Goal: Task Accomplishment & Management: Complete application form

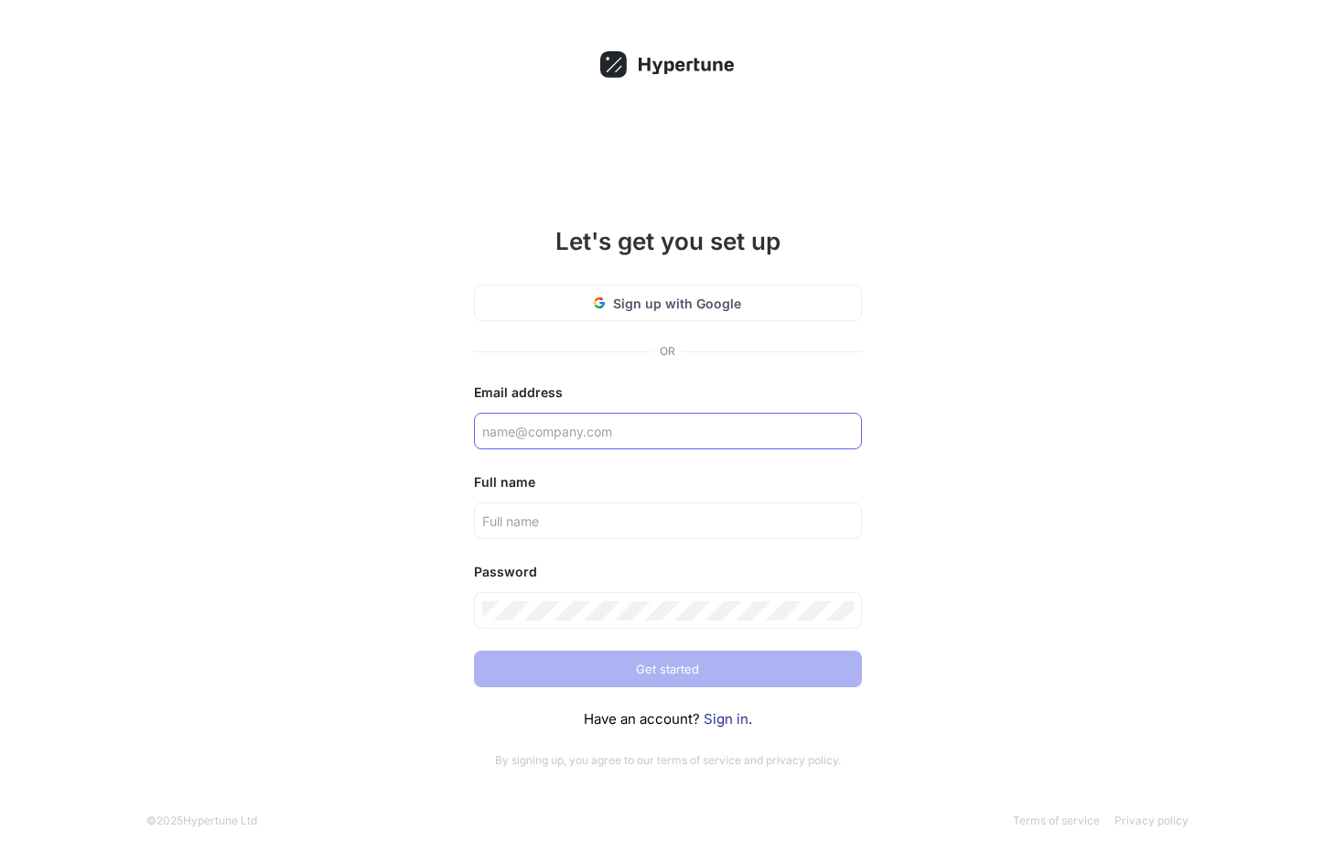
click at [600, 425] on input "text" at bounding box center [668, 431] width 372 height 19
type input "[PERSON_NAME][EMAIL_ADDRESS][DOMAIN_NAME]"
click at [589, 513] on input "text" at bounding box center [668, 521] width 372 height 19
type input "[PERSON_NAME]"
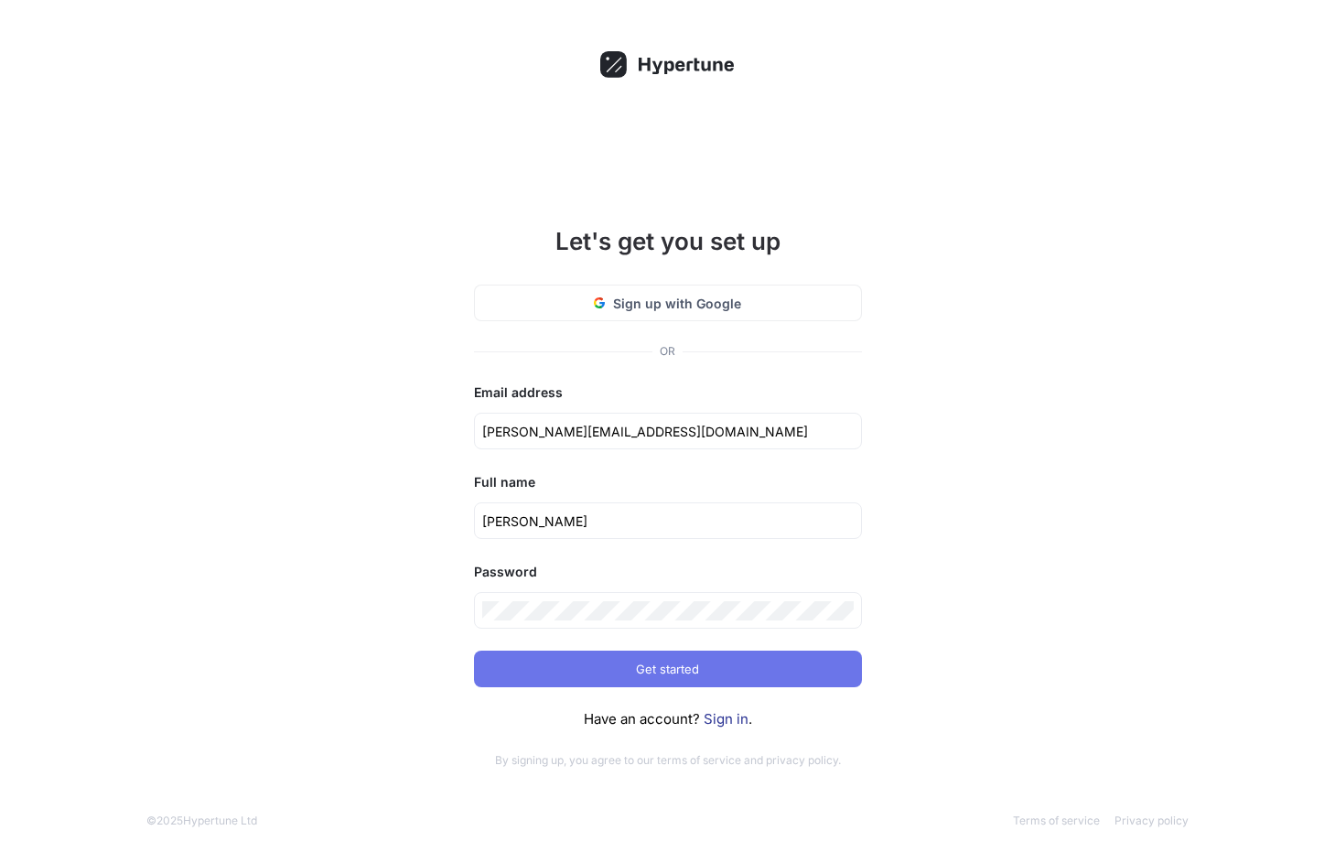
click at [643, 675] on span "Get started" at bounding box center [667, 669] width 63 height 11
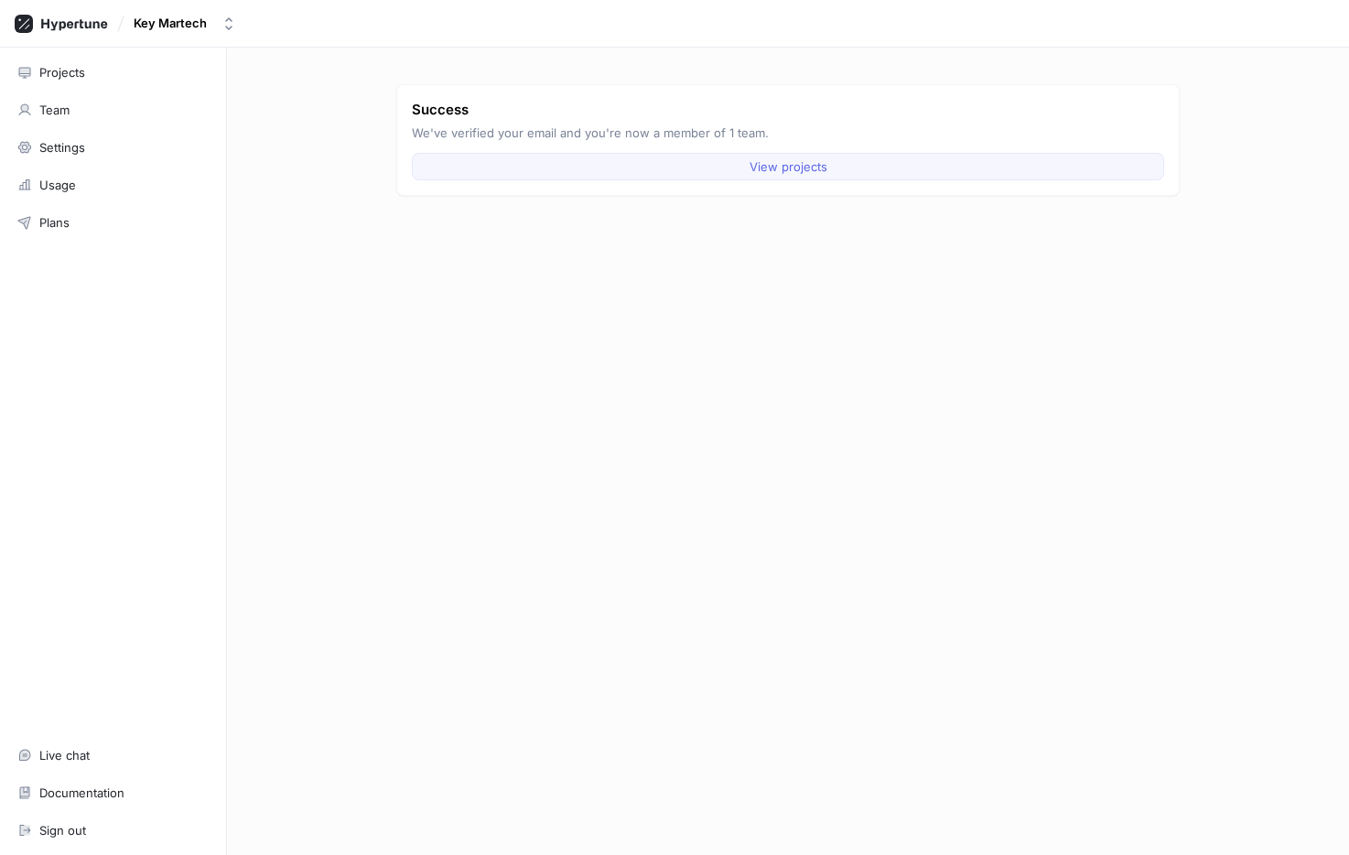
click at [769, 168] on span "View projects" at bounding box center [789, 166] width 78 height 11
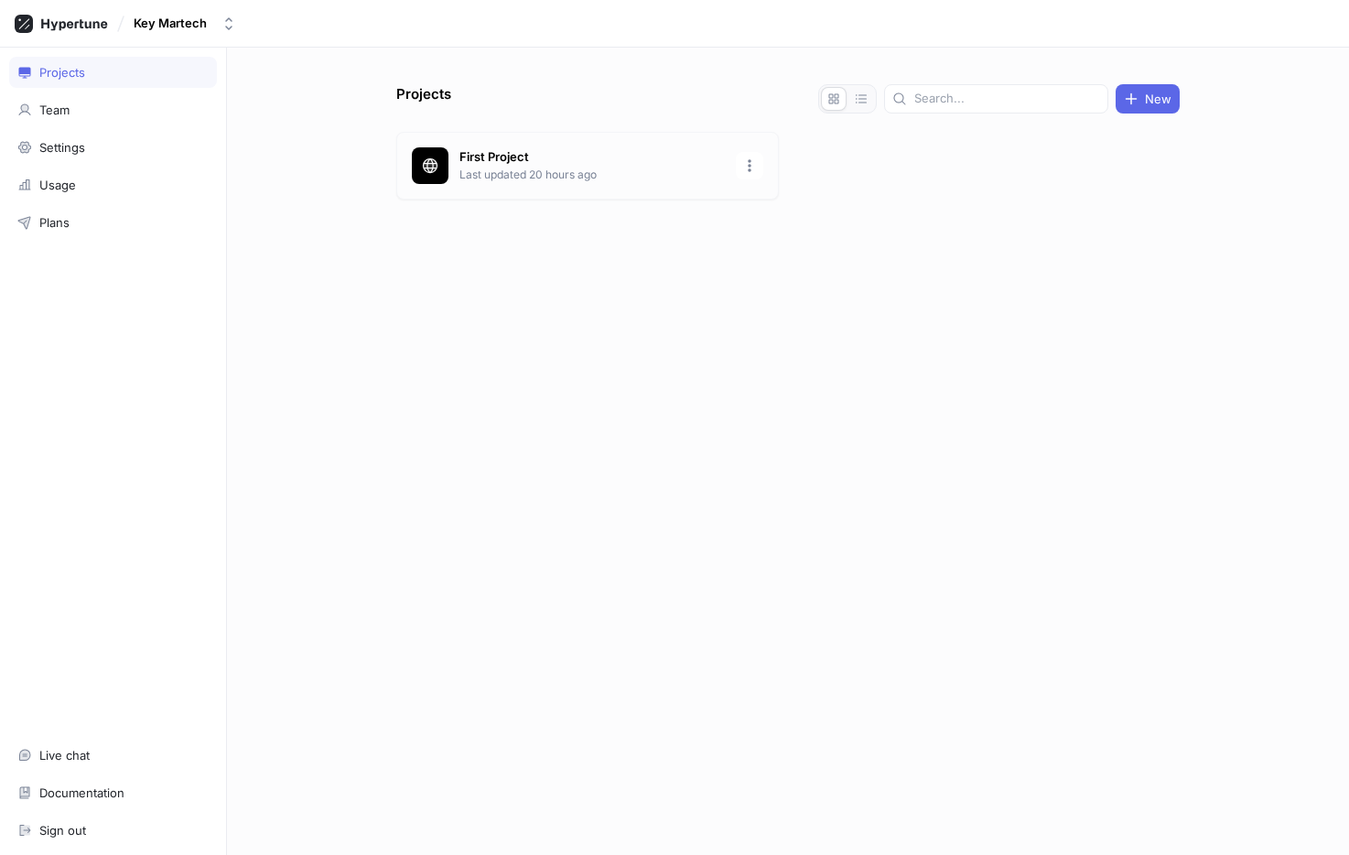
click at [449, 163] on div "First Project Last updated 20 hours ago" at bounding box center [587, 166] width 383 height 68
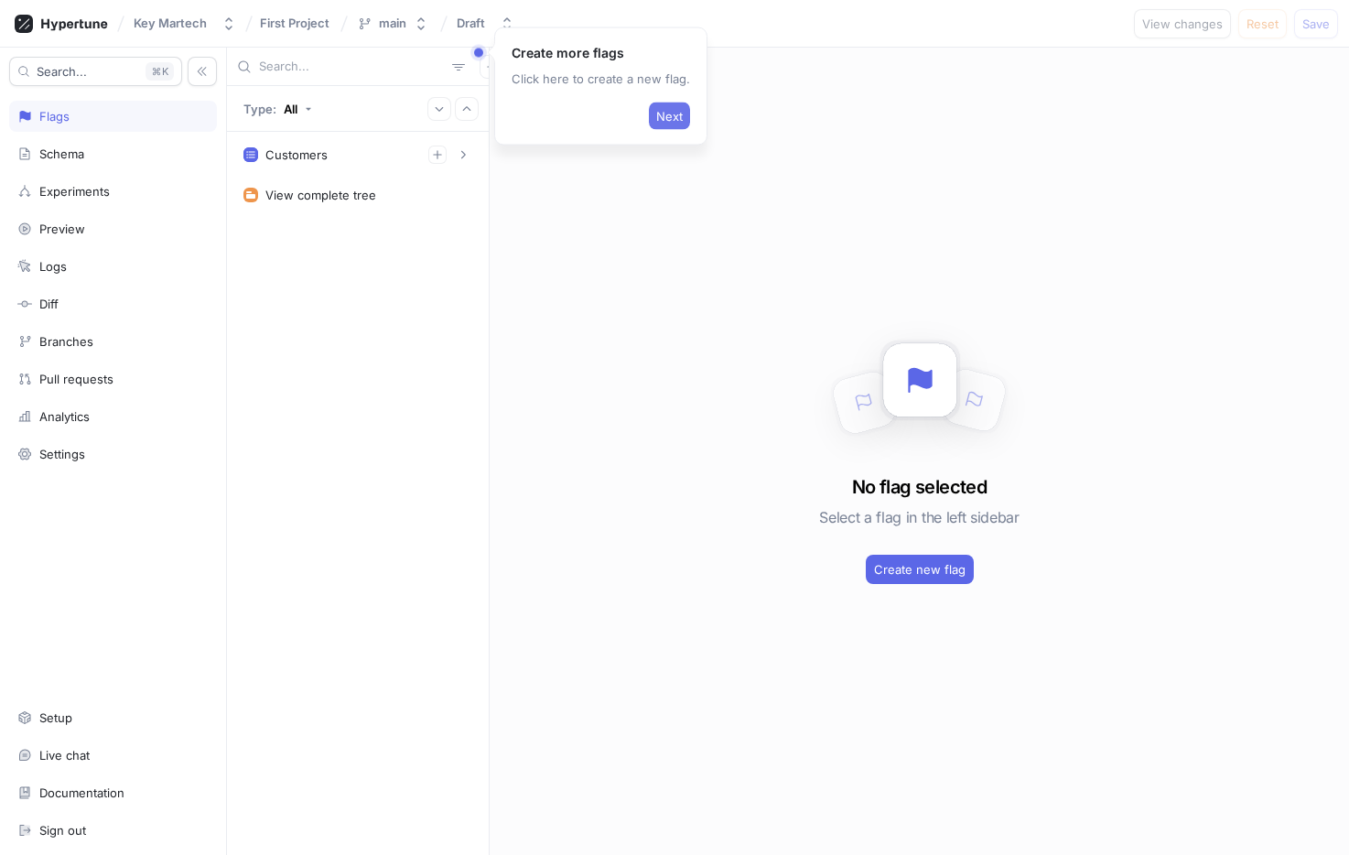
click at [665, 116] on span "Next" at bounding box center [669, 116] width 27 height 11
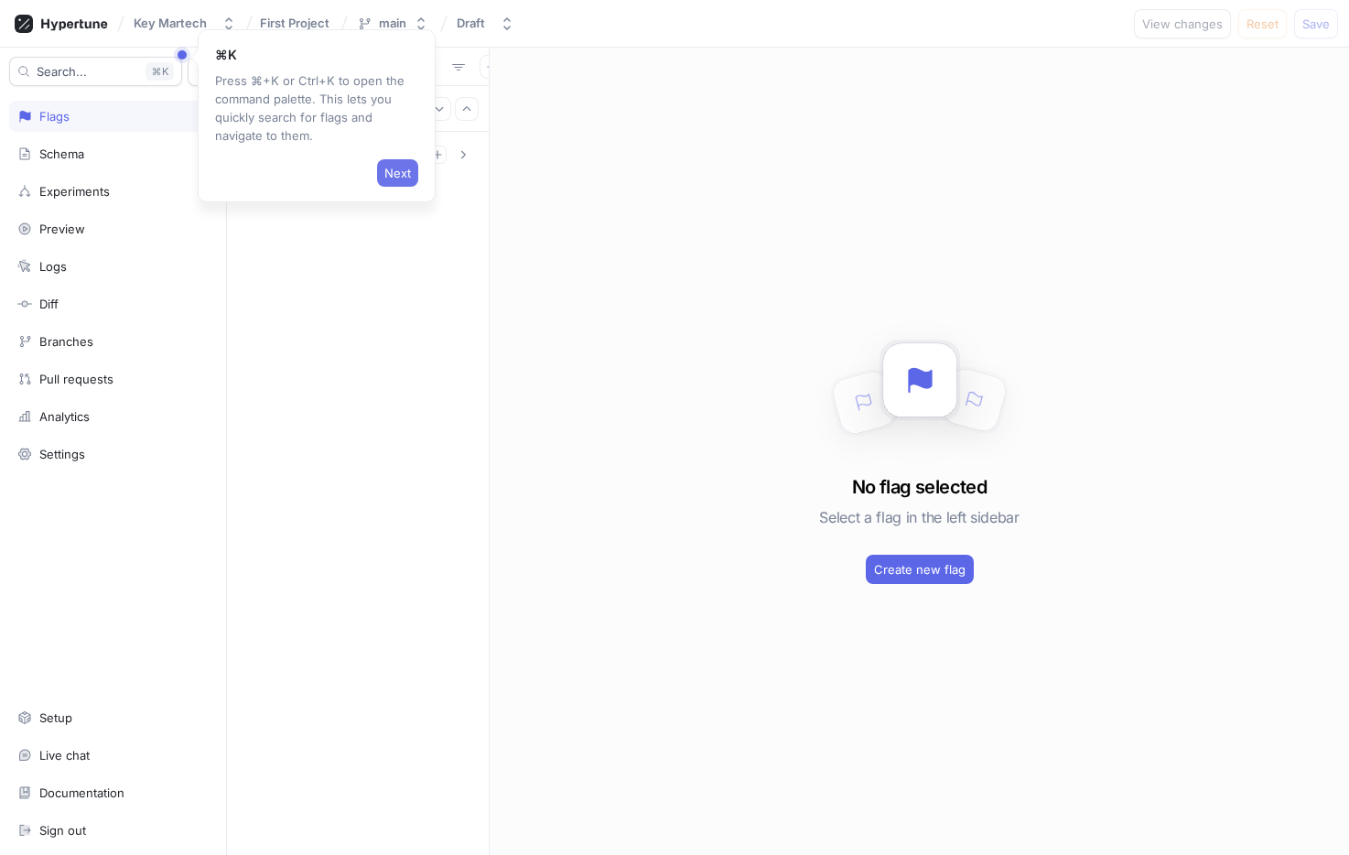
click at [398, 176] on span "Next" at bounding box center [397, 173] width 27 height 11
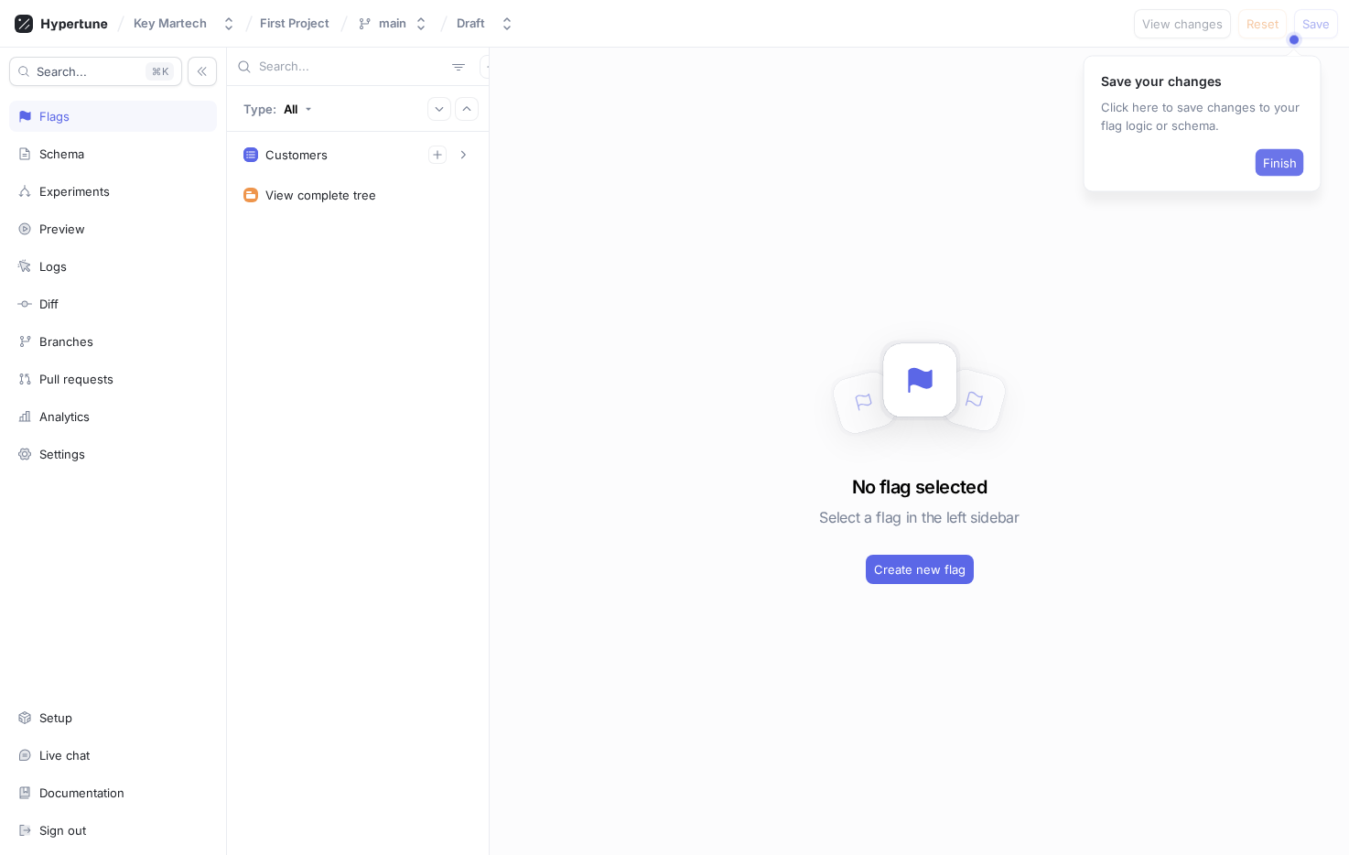
click at [1288, 165] on span "Finish" at bounding box center [1280, 162] width 34 height 11
click at [44, 150] on div "Schema" at bounding box center [61, 153] width 45 height 15
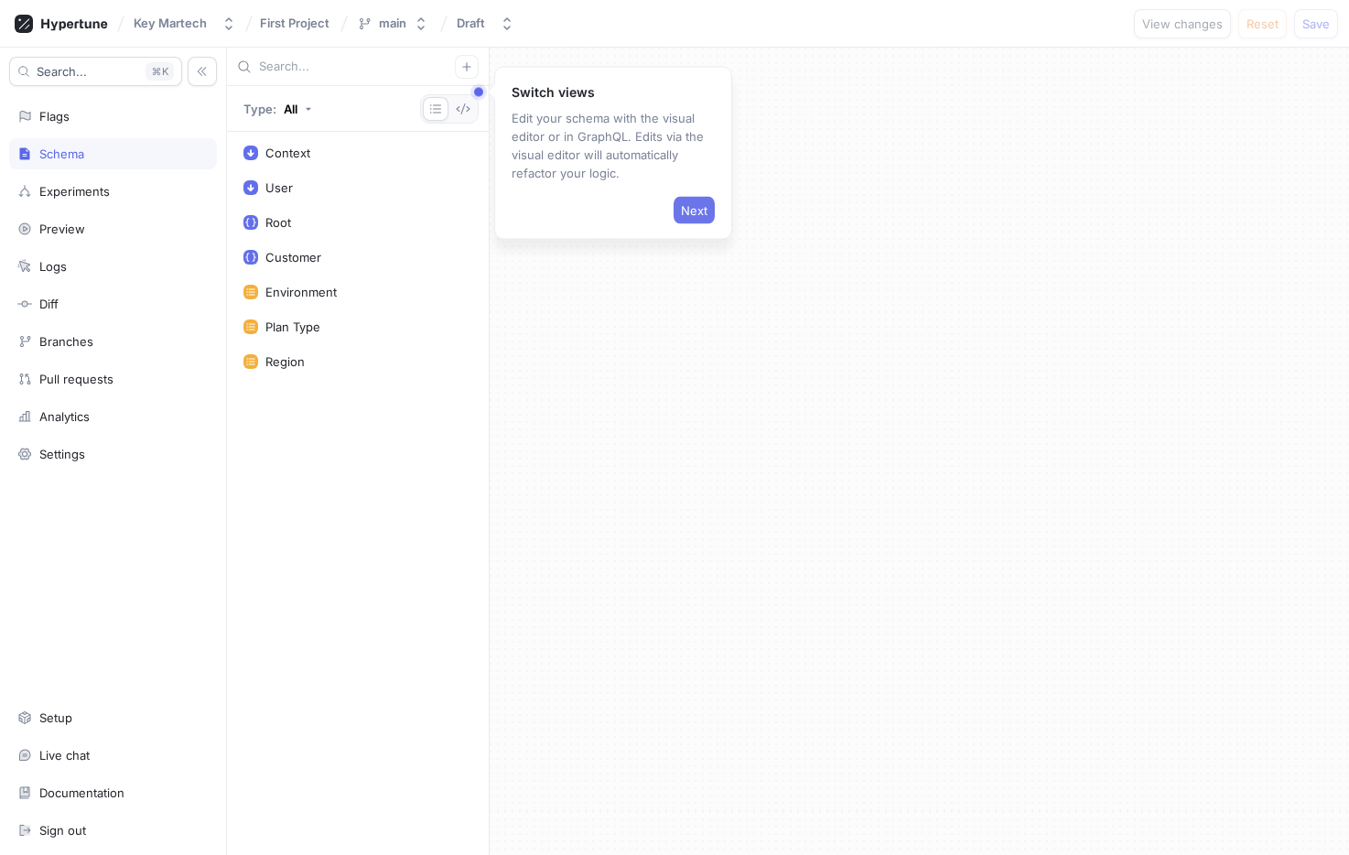
click at [697, 213] on span "Next" at bounding box center [694, 210] width 27 height 11
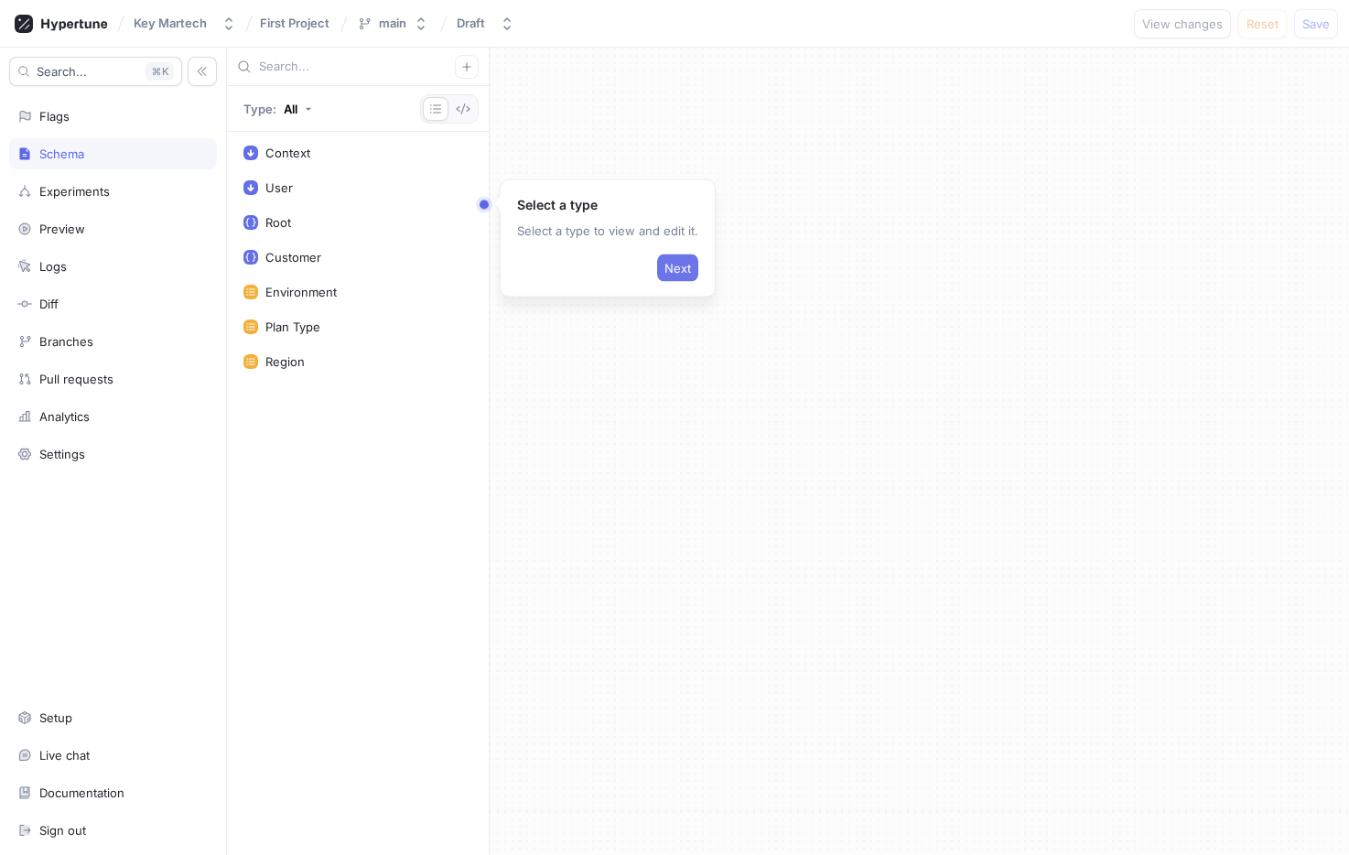
click at [673, 270] on span "Next" at bounding box center [678, 268] width 27 height 11
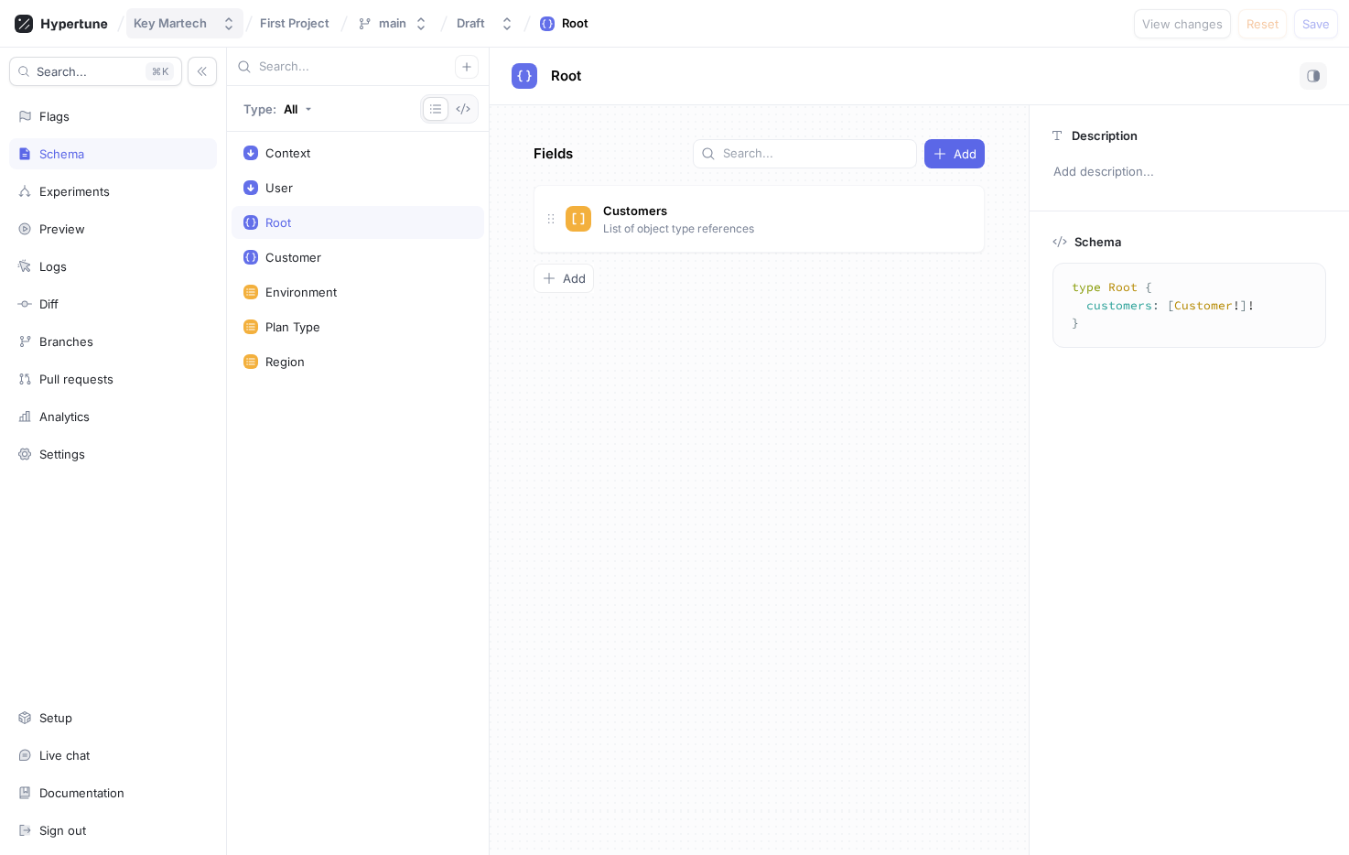
click at [156, 19] on div "Key Martech" at bounding box center [170, 24] width 73 height 16
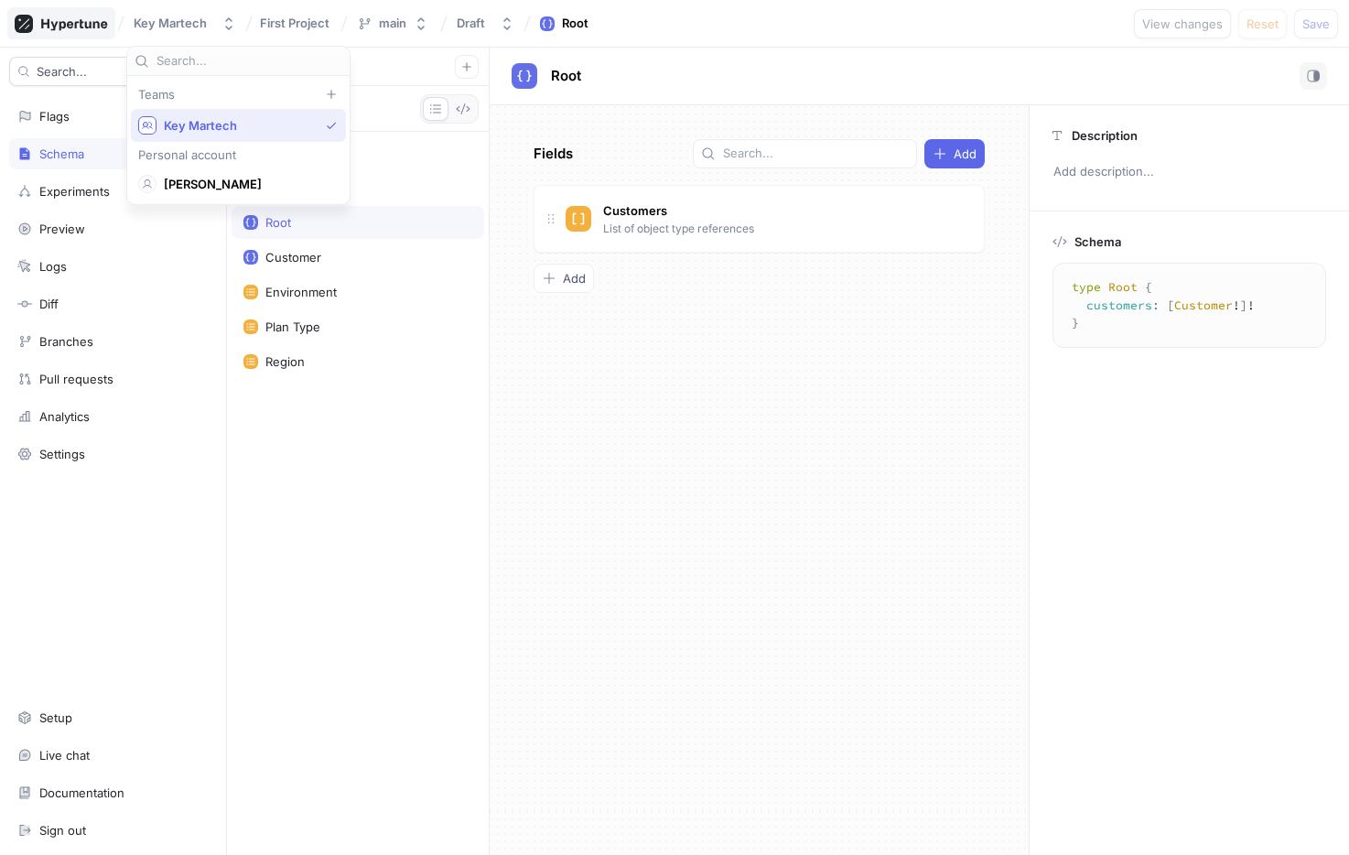
click at [70, 24] on icon at bounding box center [74, 24] width 66 height 12
